Goal: Find specific fact: Find specific fact

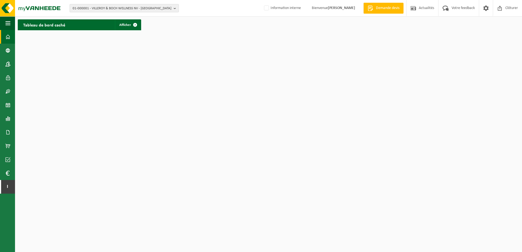
click at [133, 9] on span "01-000001 - VILLEROY & BOCH WELLNESS NV - ROESELARE" at bounding box center [122, 8] width 99 height 8
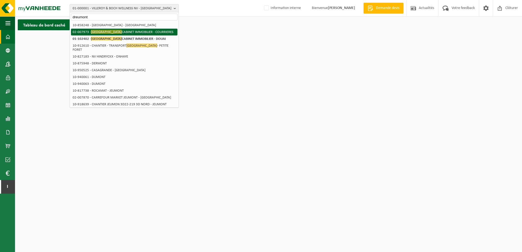
type input "dreumont"
click at [131, 34] on li "02-007973 - DREUMONT CABINET IMMOBILIER - COURRIERES" at bounding box center [124, 32] width 106 height 7
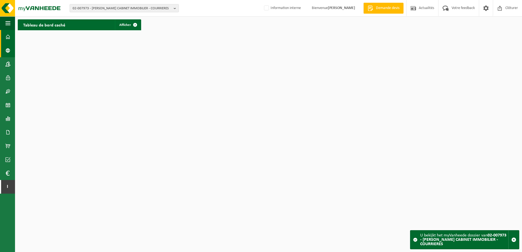
click at [9, 52] on span at bounding box center [7, 51] width 5 height 14
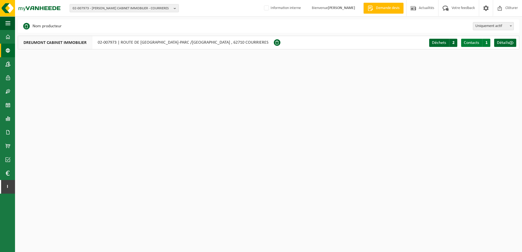
click at [484, 39] on span "1" at bounding box center [486, 43] width 8 height 8
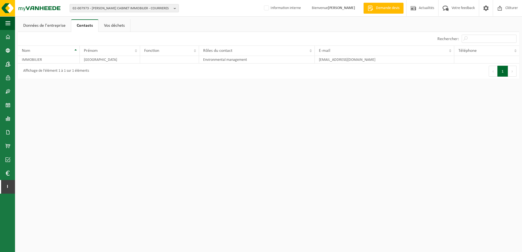
click at [52, 24] on link "Données de l'entreprise" at bounding box center [44, 25] width 53 height 13
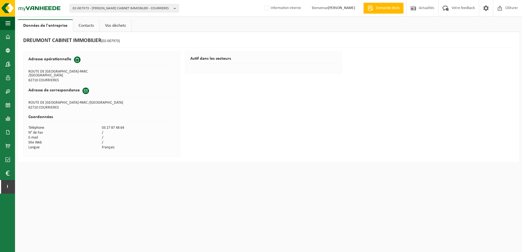
drag, startPoint x: 62, startPoint y: 76, endPoint x: 28, endPoint y: 72, distance: 34.1
click at [28, 72] on tbody "Adresse opérationnelle ROUTE DE OIGNIES-PARC /ROTOIS 62710 COURRIERES" at bounding box center [101, 68] width 147 height 30
drag, startPoint x: 28, startPoint y: 72, endPoint x: 39, endPoint y: 73, distance: 11.0
copy tbody "ROUTE DE [GEOGRAPHIC_DATA]-PARC /ROTOIS 62710 COURRIERES"
